Goal: Task Accomplishment & Management: Manage account settings

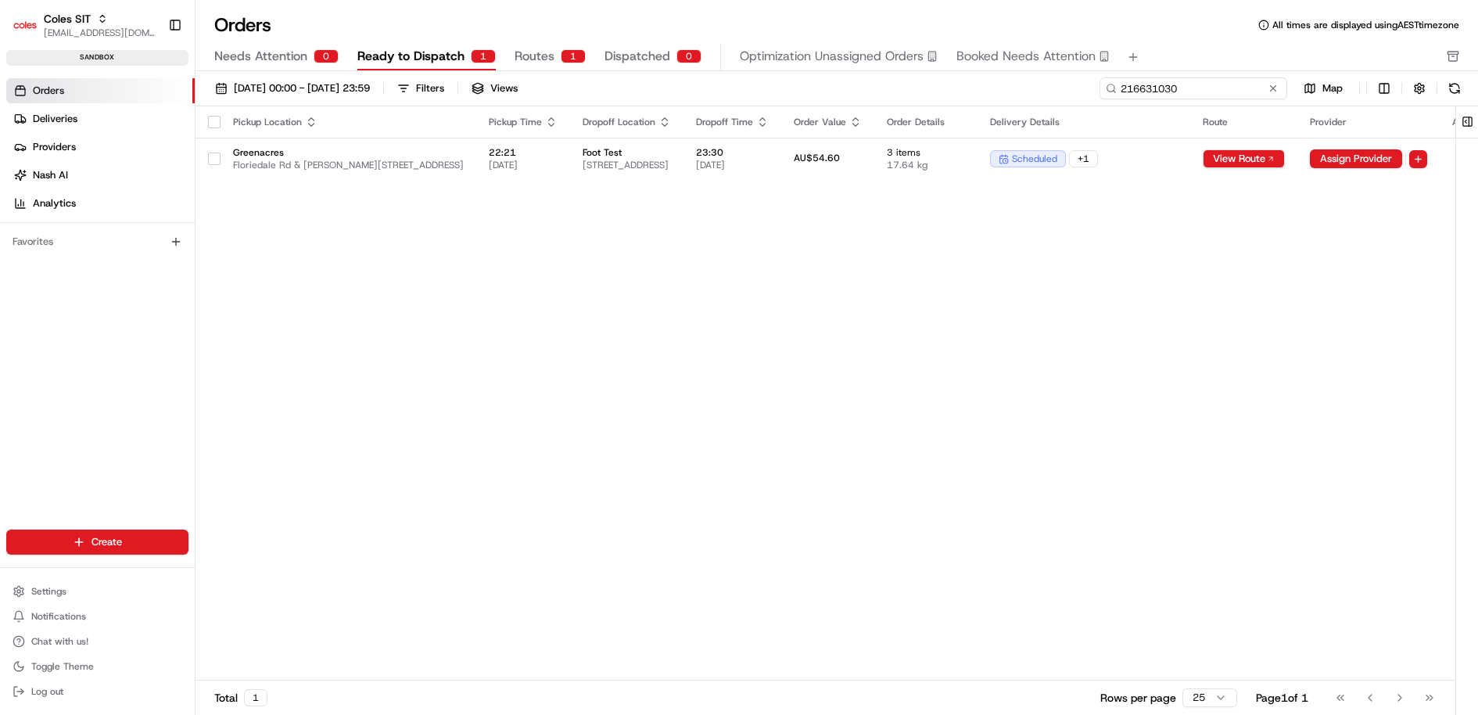
click at [1195, 95] on input "216631030" at bounding box center [1193, 88] width 188 height 22
paste input "2066"
type input "216632066"
click at [88, 111] on link "Deliveries" at bounding box center [100, 118] width 188 height 25
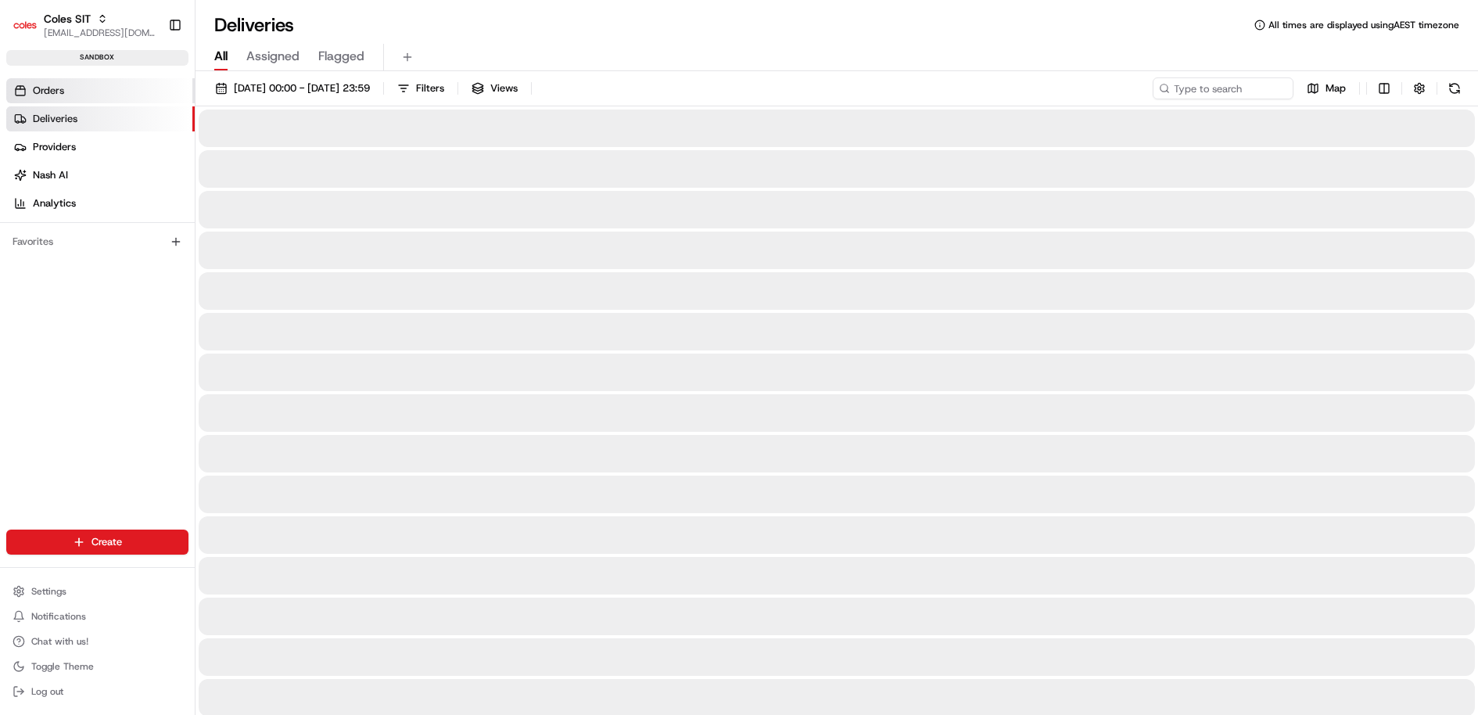
click at [84, 82] on link "Orders" at bounding box center [100, 90] width 188 height 25
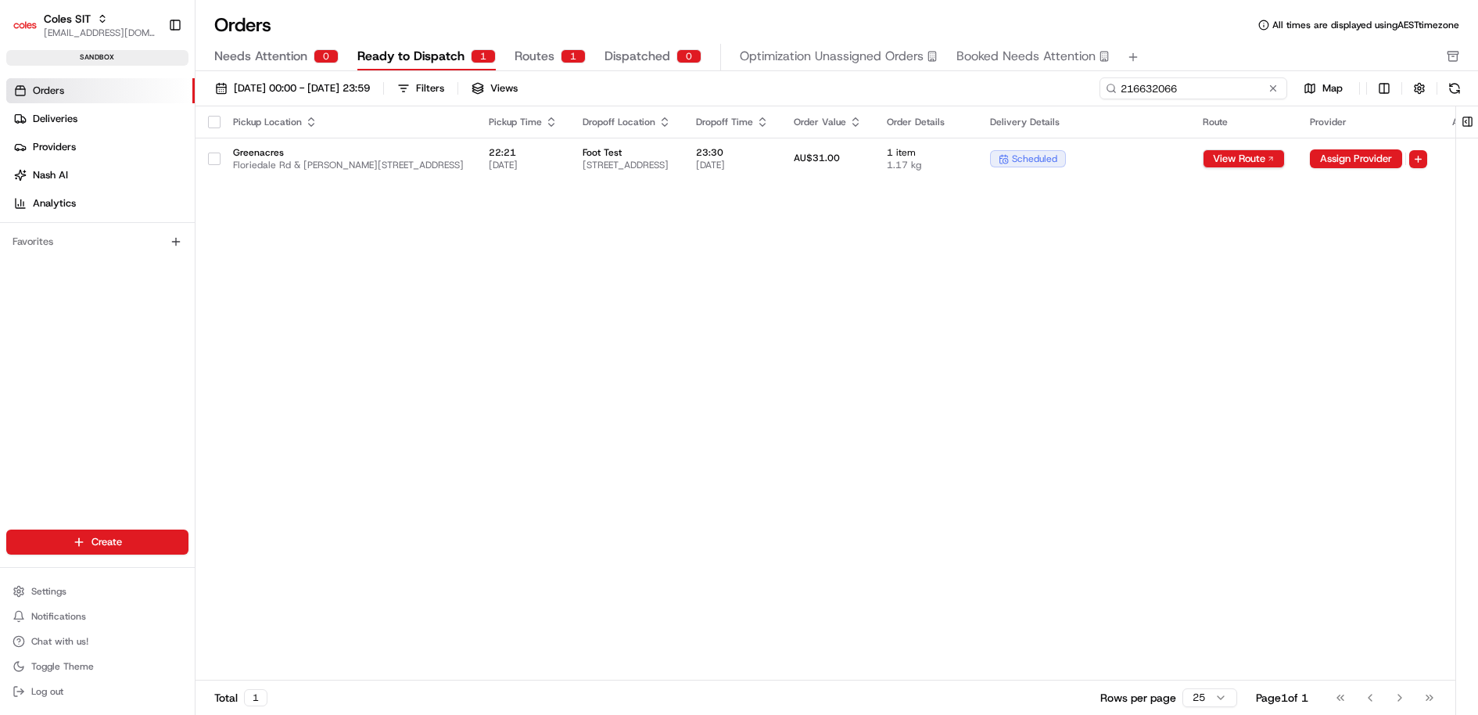
click at [1213, 89] on input "216632066" at bounding box center [1193, 88] width 188 height 22
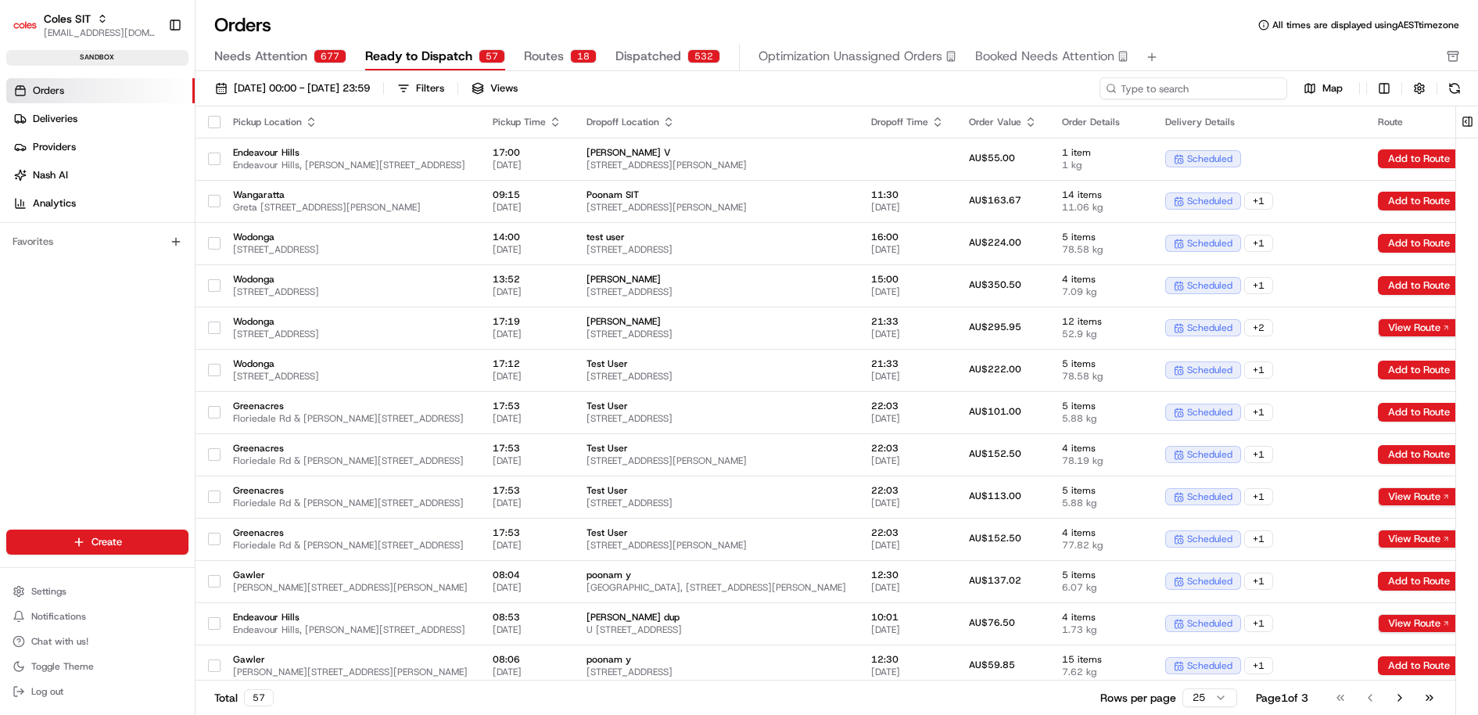
type input "216632066"
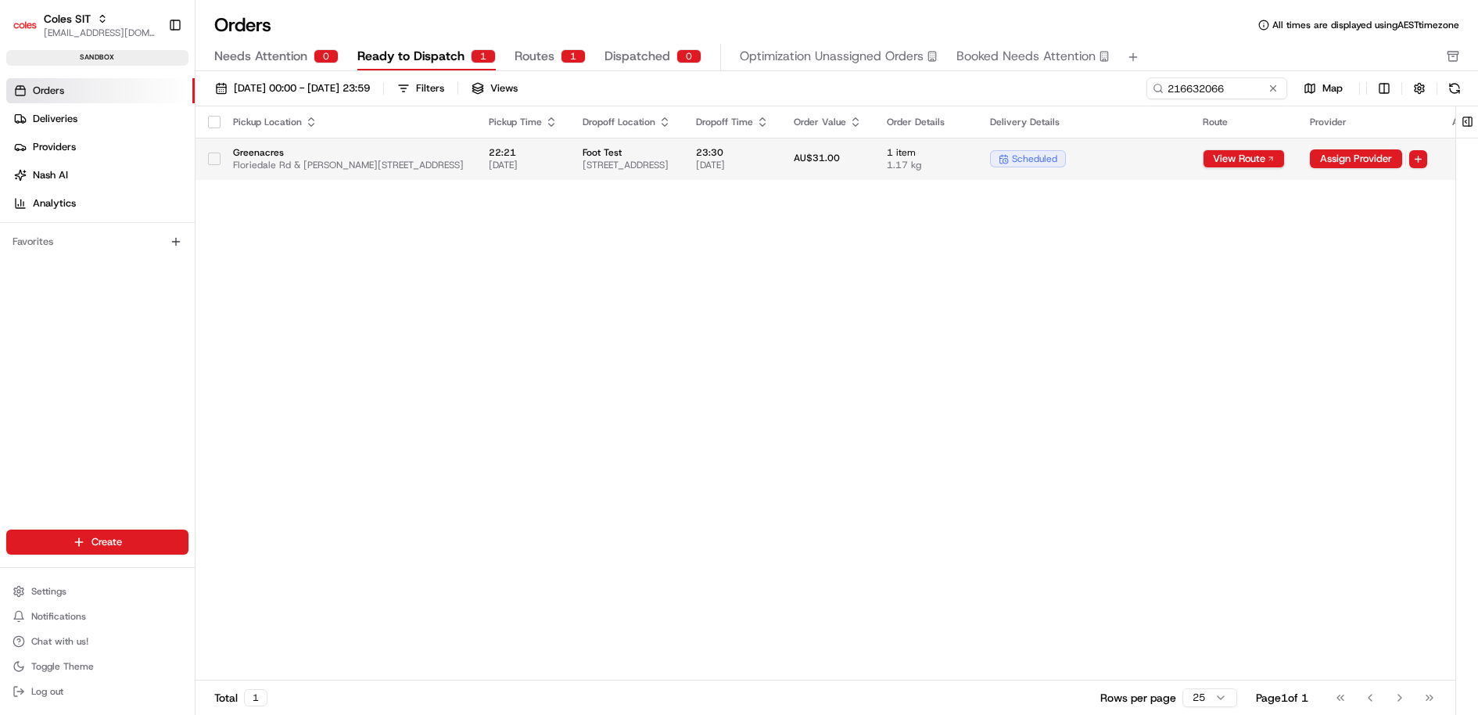
click at [1190, 148] on td "scheduled" at bounding box center [1083, 159] width 213 height 42
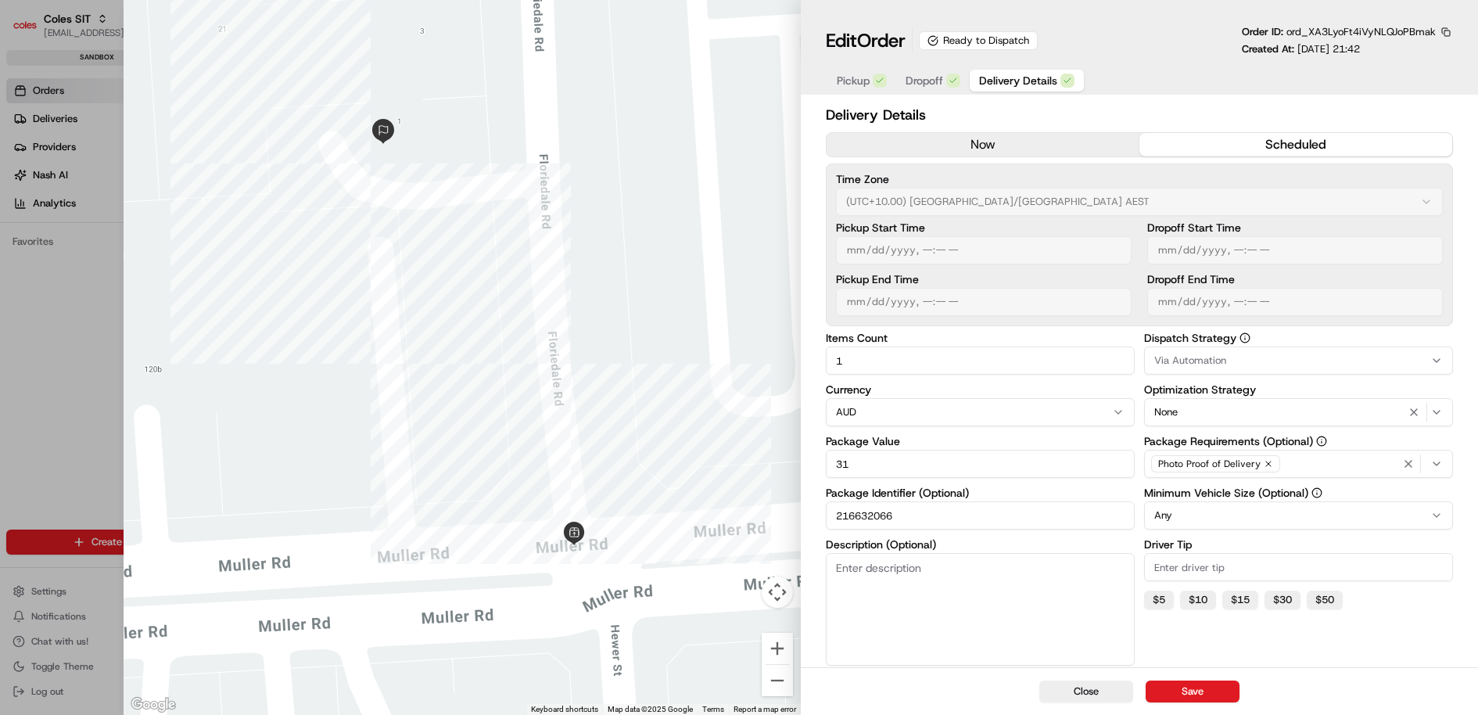
click at [1020, 73] on span "Delivery Details" at bounding box center [1018, 81] width 78 height 16
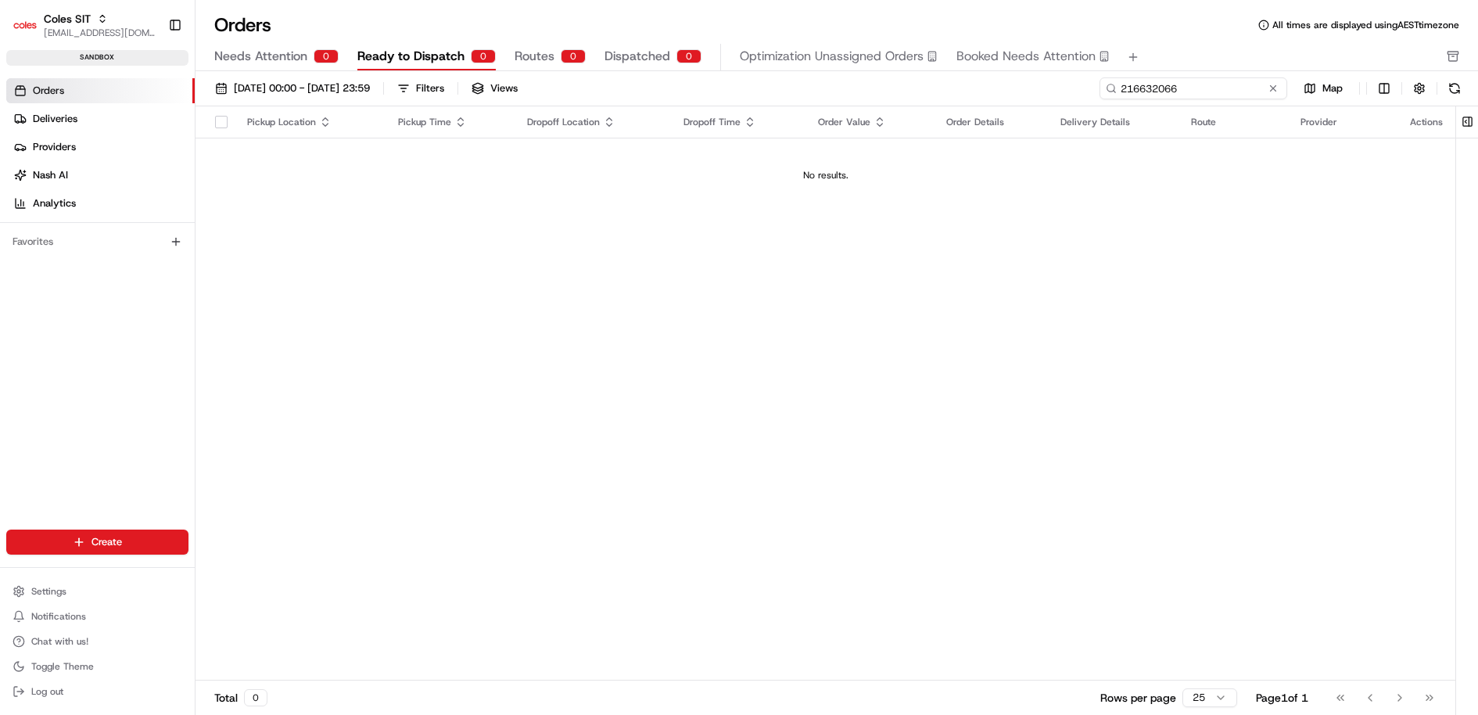
click at [1213, 79] on input "216632066" at bounding box center [1193, 88] width 188 height 22
paste input "6018"
type input "216636018"
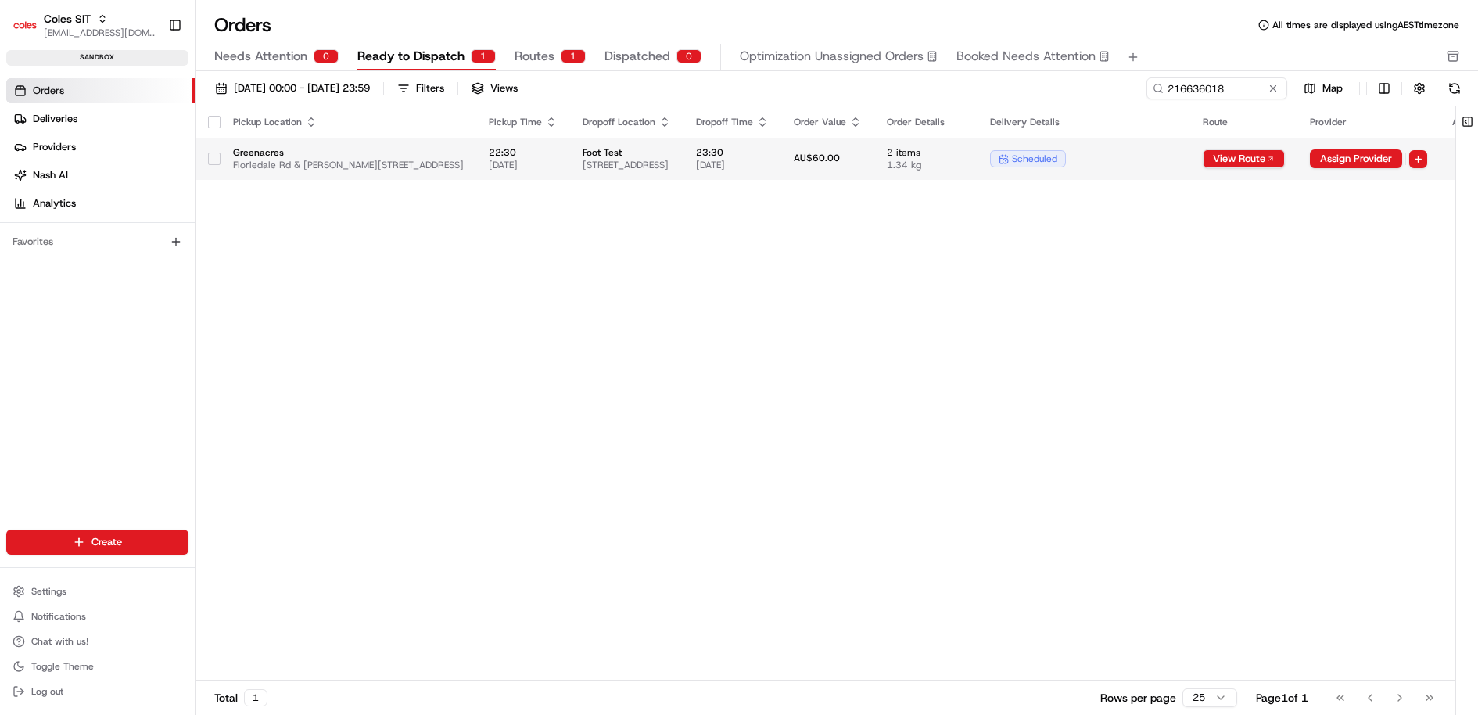
click at [1178, 154] on div "scheduled" at bounding box center [1084, 158] width 188 height 17
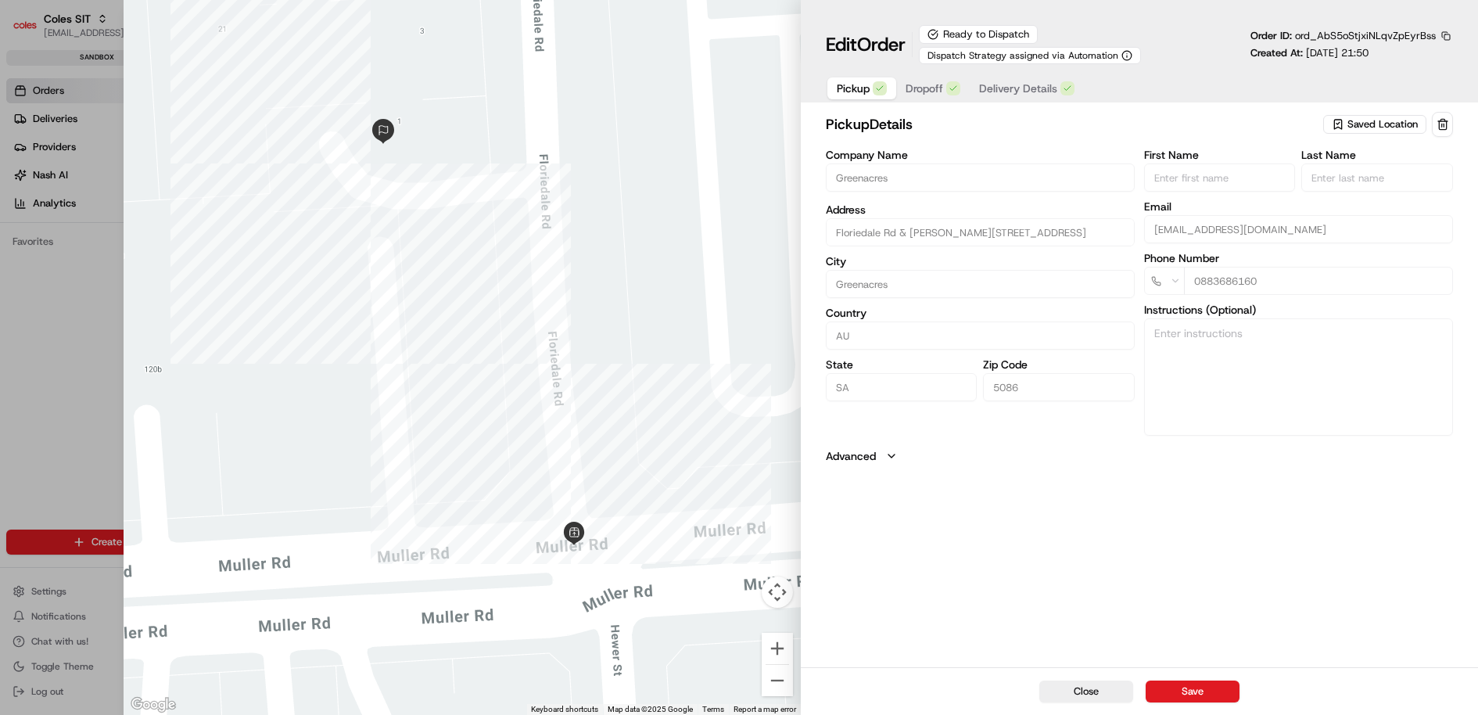
click at [1016, 84] on span "Delivery Details" at bounding box center [1018, 89] width 78 height 16
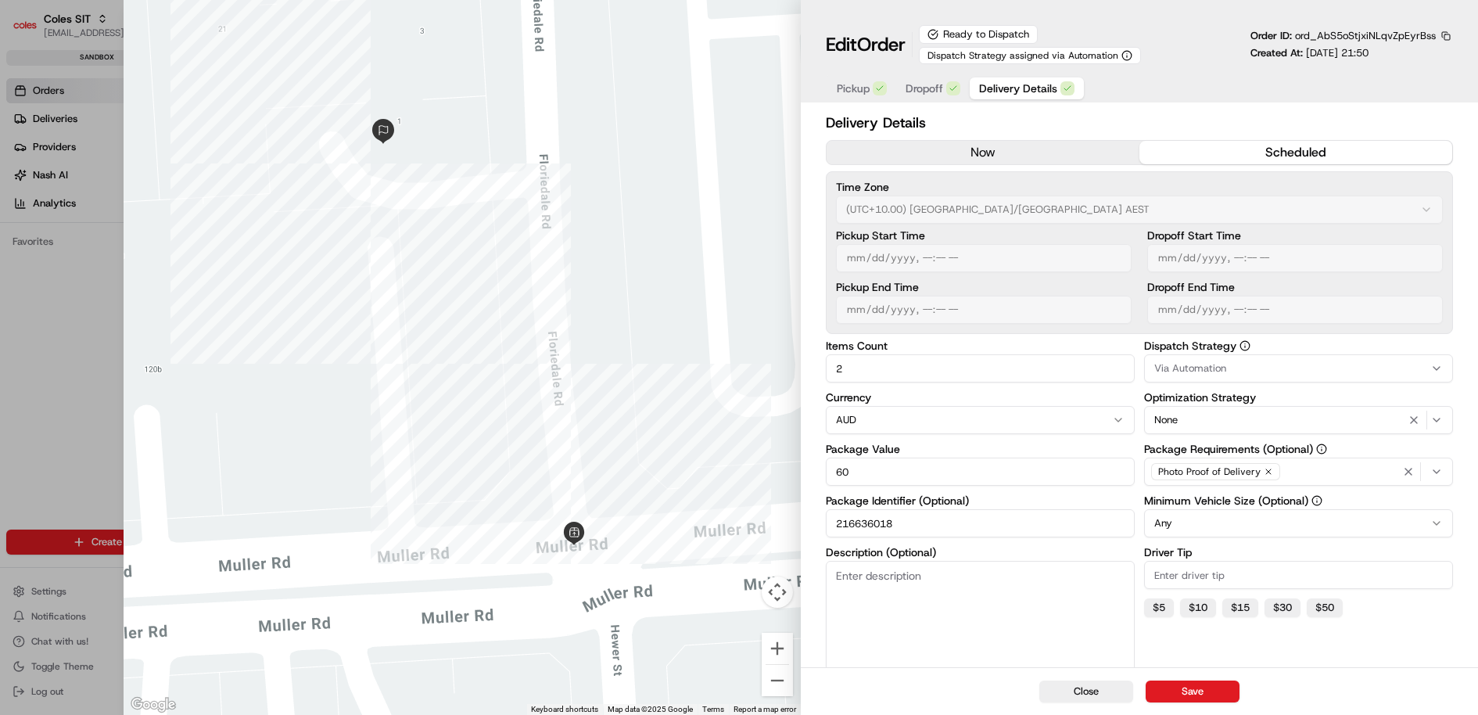
type input "1"
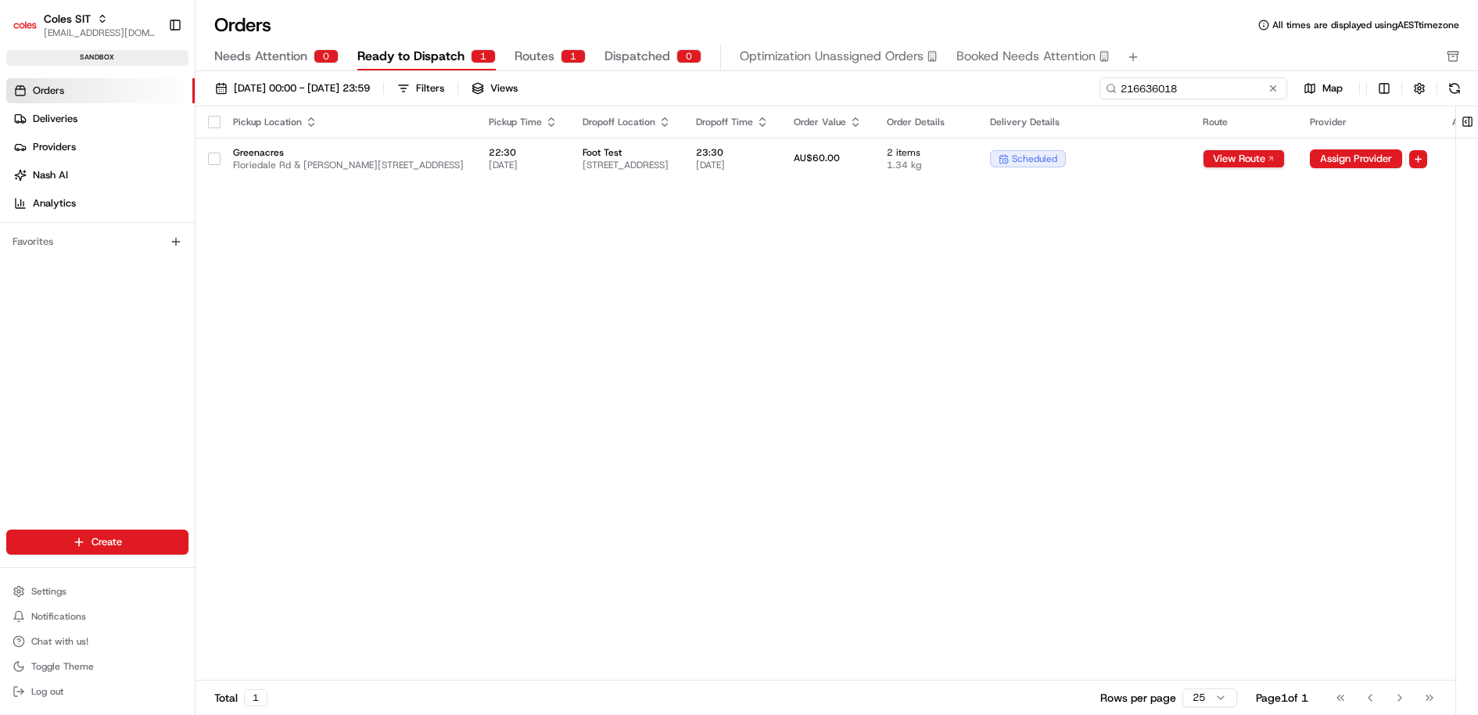
click at [1199, 88] on input "216636018" at bounding box center [1193, 88] width 188 height 22
click at [769, 162] on span "[DATE]" at bounding box center [732, 165] width 73 height 13
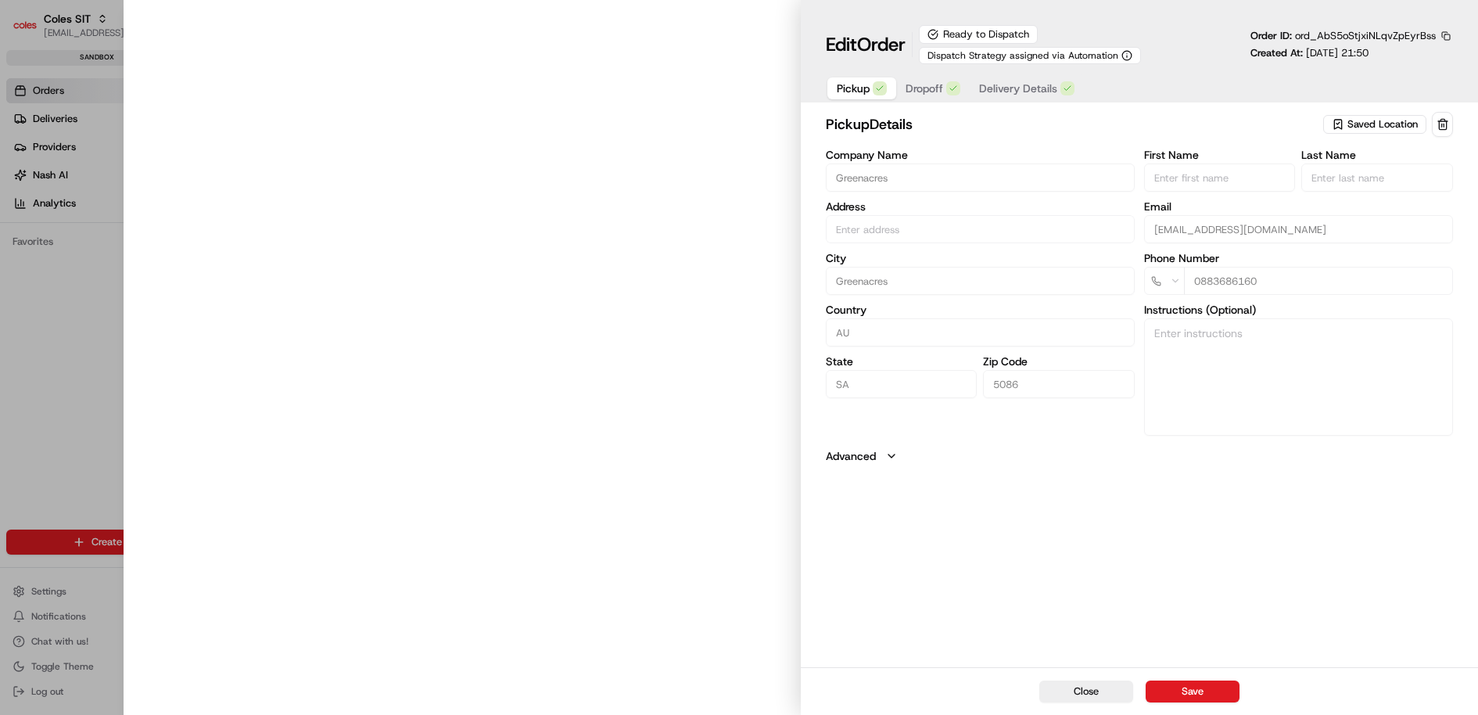
type input "Floriedale Rd & Muller Rd, Greenacres SA 5086, Australia"
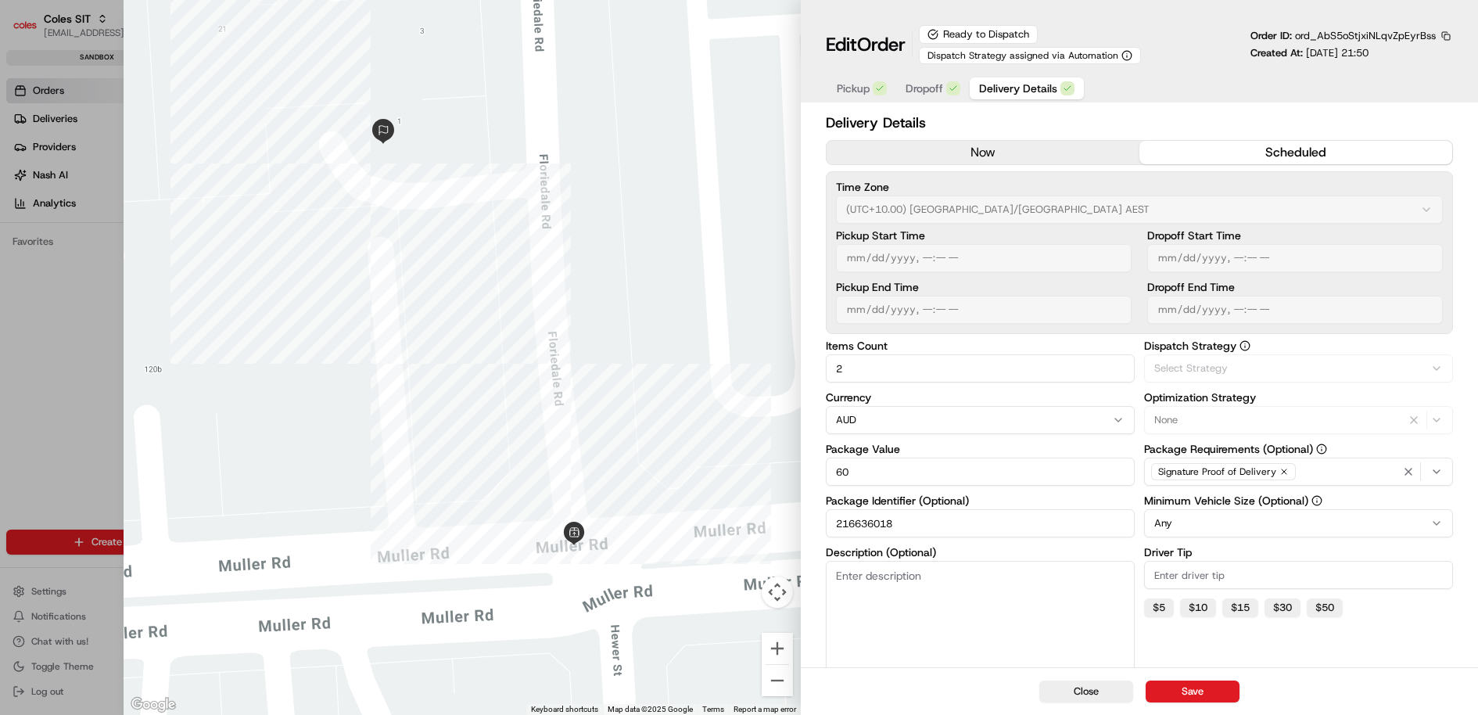
click at [1029, 84] on span "Delivery Details" at bounding box center [1018, 89] width 78 height 16
type input "1"
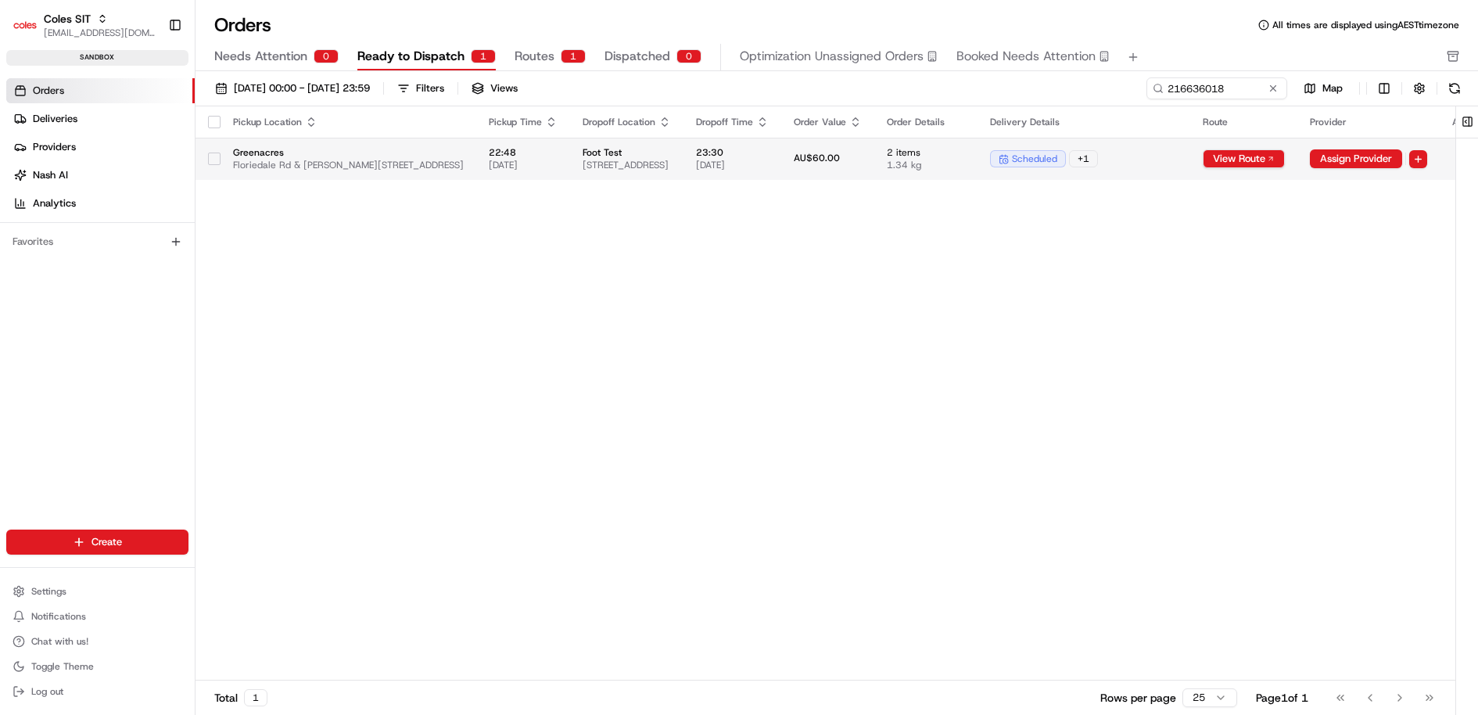
click at [671, 159] on span "[STREET_ADDRESS]" at bounding box center [627, 165] width 88 height 13
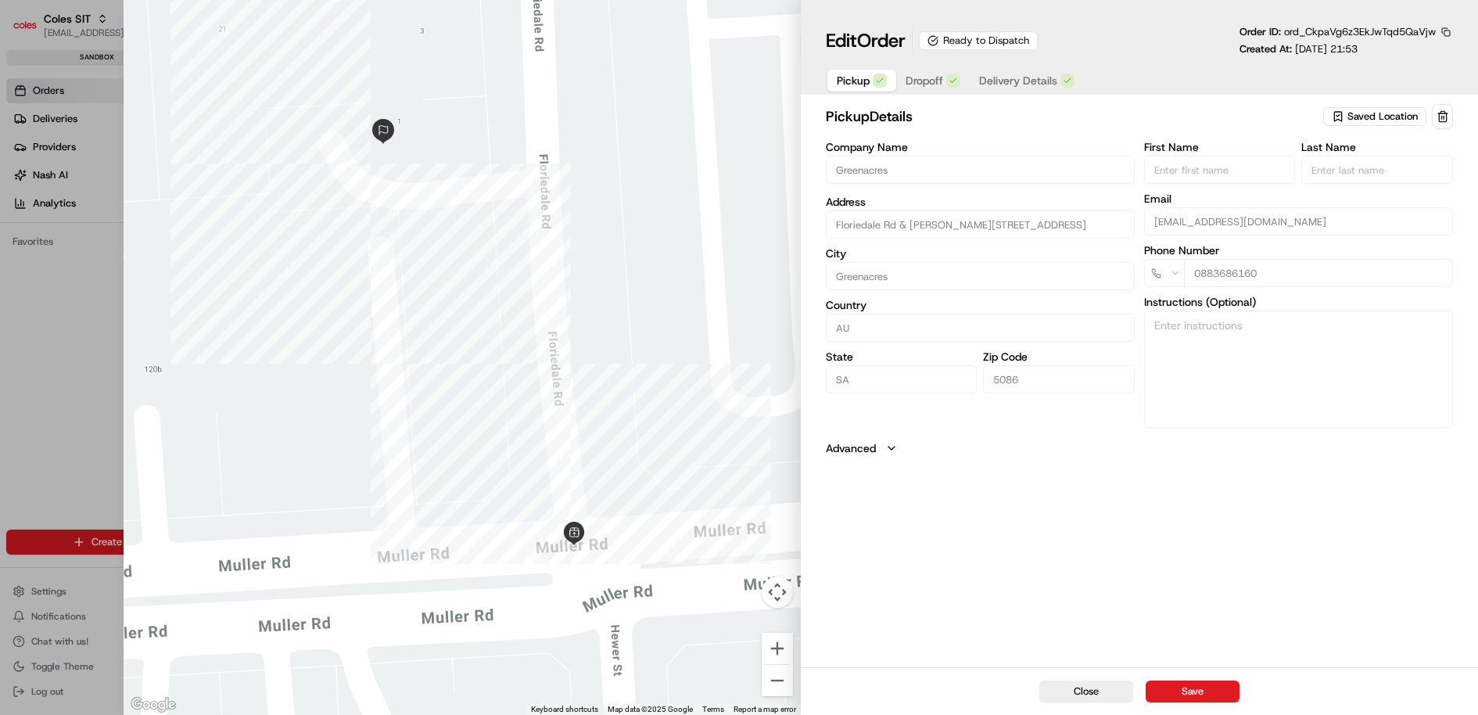
click at [1024, 78] on span "Delivery Details" at bounding box center [1018, 81] width 78 height 16
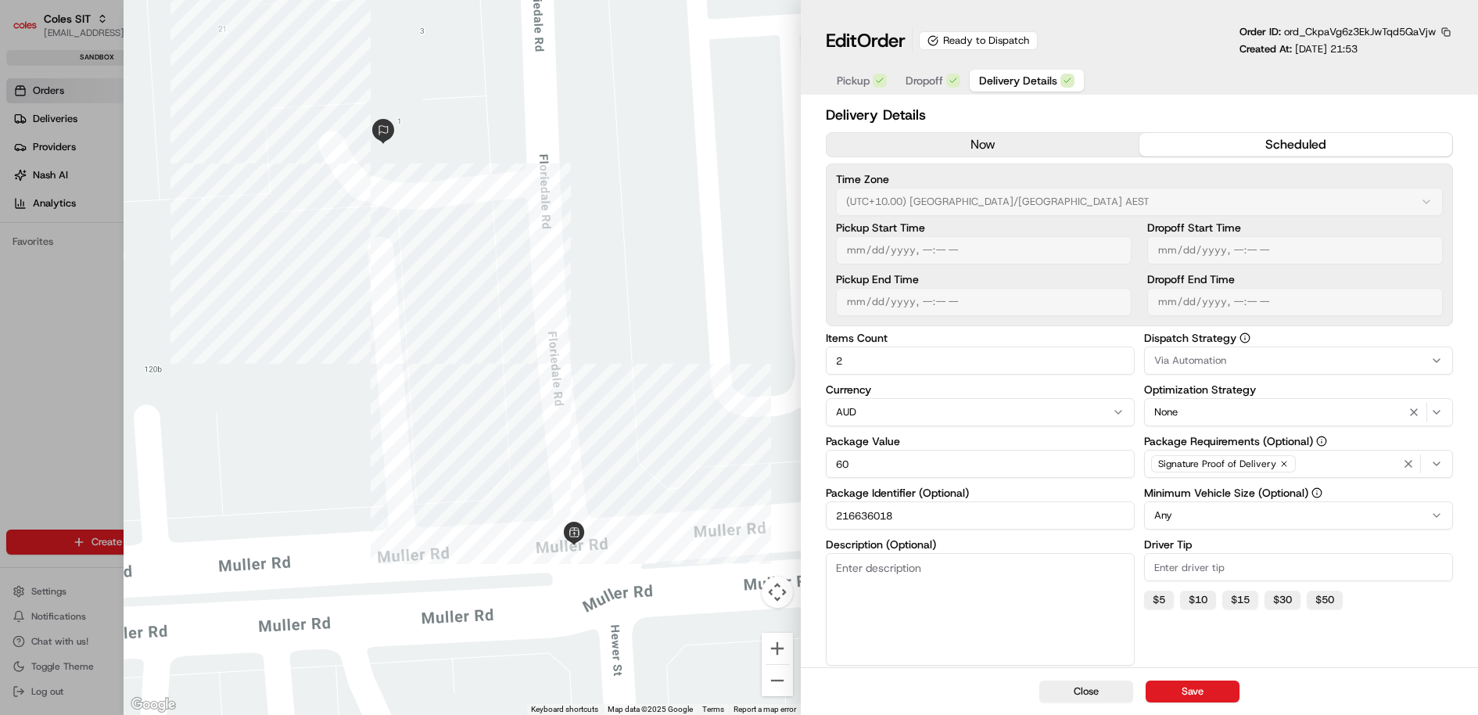
type input "1"
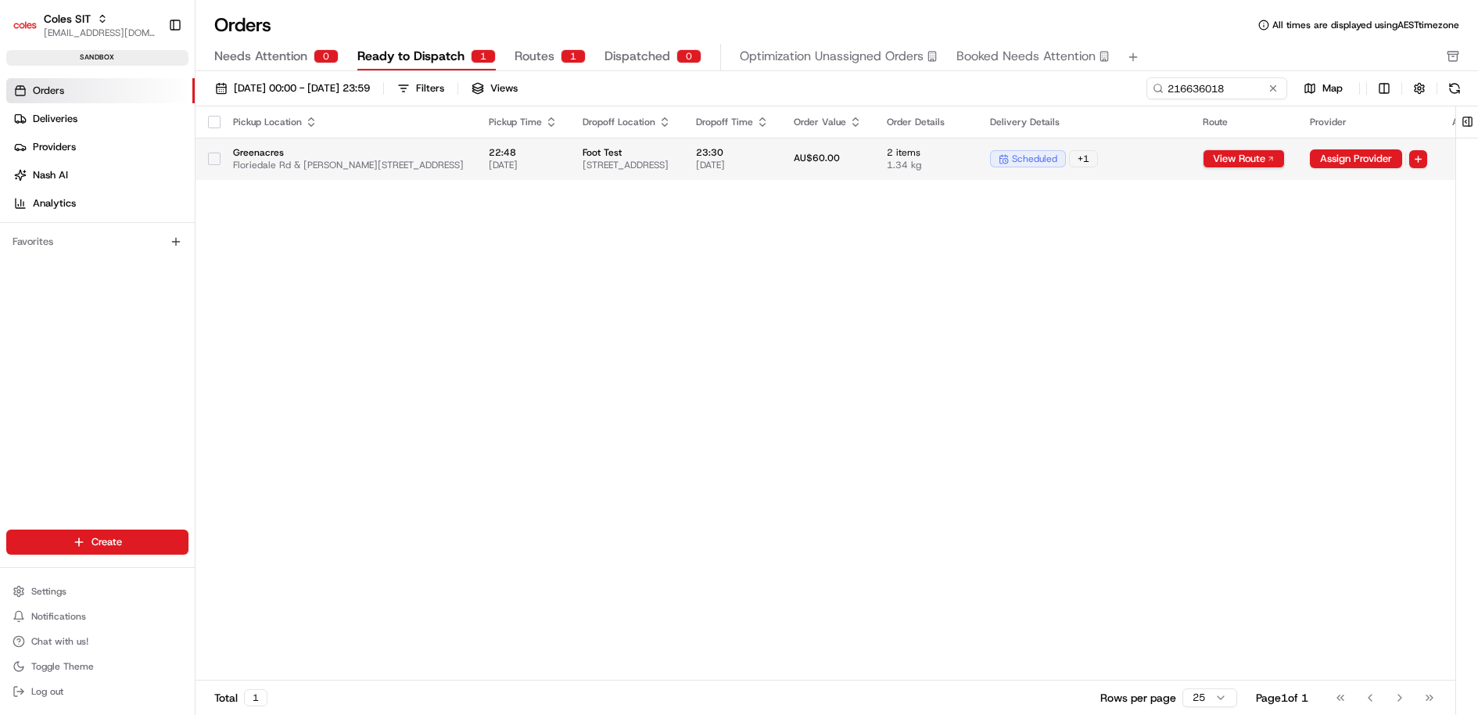
click at [1190, 142] on td "scheduled + 1" at bounding box center [1083, 159] width 213 height 42
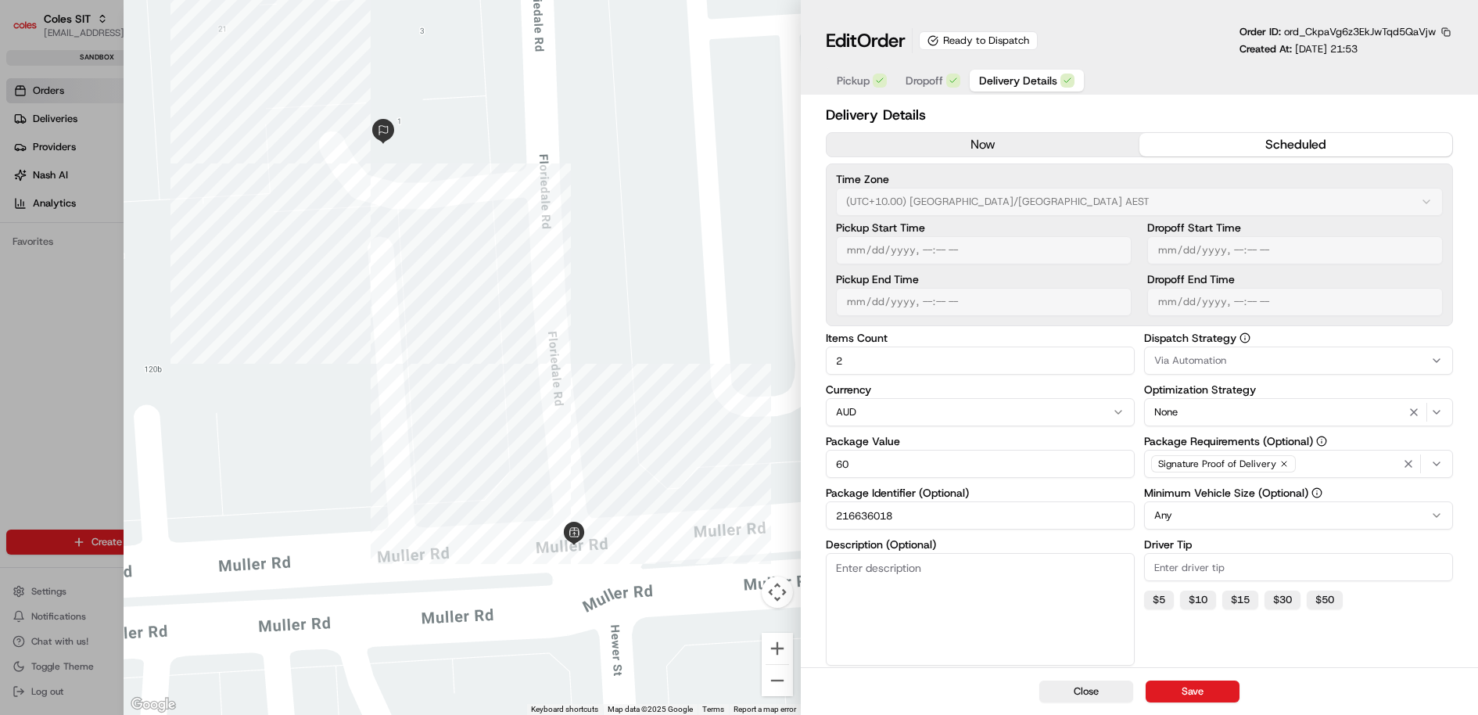
click at [875, 522] on input "216636018" at bounding box center [980, 515] width 309 height 28
type input "1"
